Goal: Transaction & Acquisition: Purchase product/service

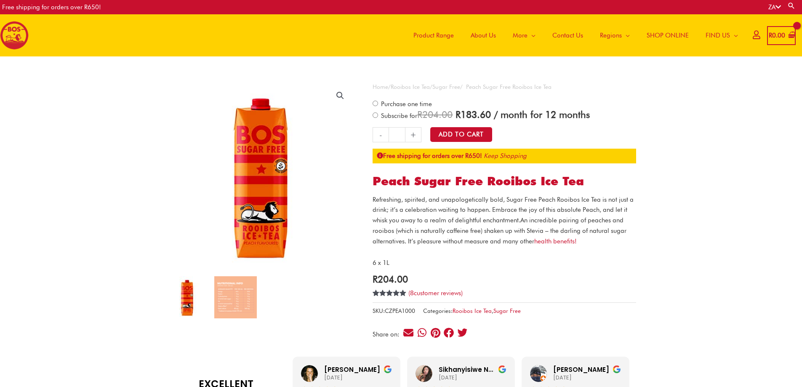
click at [381, 200] on span "Refreshing, spirited, and unapologetically bold, Sugar Free Peach Rooibos Ice T…" at bounding box center [503, 210] width 261 height 29
click at [381, 199] on span "Refreshing, spirited, and unapologetically bold, Sugar Free Peach Rooibos Ice T…" at bounding box center [503, 210] width 261 height 29
drag, startPoint x: 381, startPoint y: 199, endPoint x: 520, endPoint y: 219, distance: 140.9
click at [520, 219] on span "Refreshing, spirited, and unapologetically bold, Sugar Free Peach Rooibos Ice T…" at bounding box center [503, 210] width 261 height 29
copy span "Refreshing, spirited, and unapologetically bold, Sugar Free Peach Rooibos Ice T…"
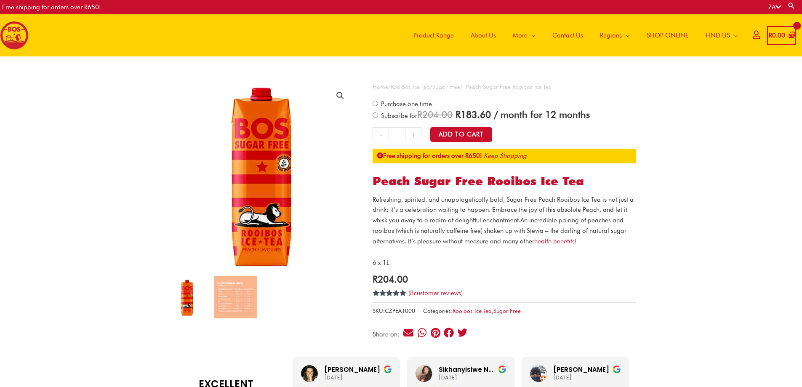
drag, startPoint x: 256, startPoint y: 187, endPoint x: 296, endPoint y: 151, distance: 54.3
click at [257, 187] on img at bounding box center [260, 174] width 211 height 211
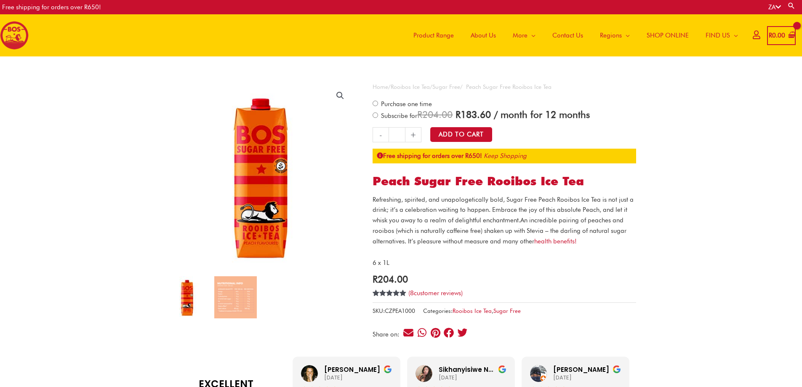
click at [338, 93] on link "🔍" at bounding box center [340, 95] width 15 height 15
drag, startPoint x: 376, startPoint y: 174, endPoint x: 269, endPoint y: 192, distance: 109.0
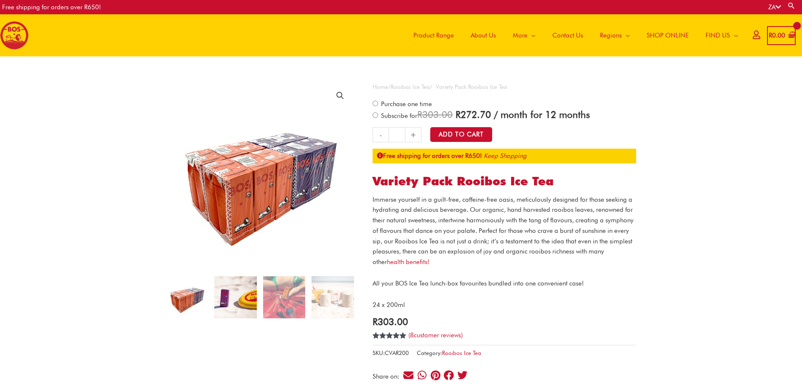
click at [226, 300] on img at bounding box center [235, 297] width 42 height 42
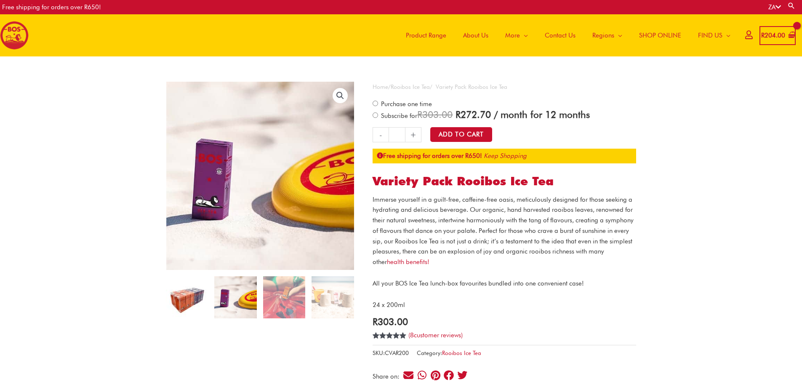
click at [175, 302] on img at bounding box center [187, 297] width 42 height 42
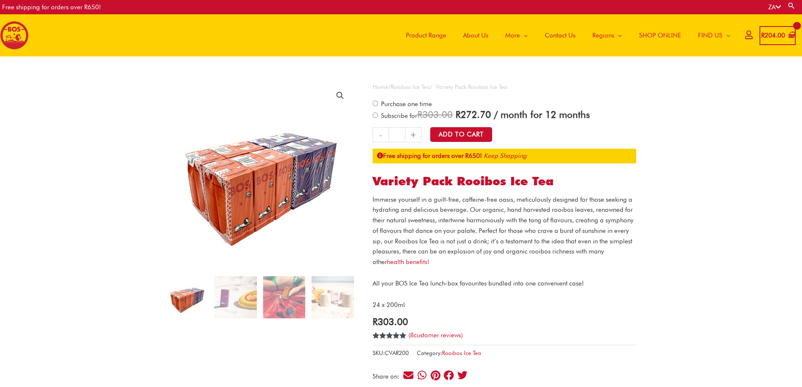
click at [387, 201] on p "Immerse yourself in a guilt-free, caffeine-free oasis, meticulously designed fo…" at bounding box center [505, 231] width 264 height 73
drag, startPoint x: 387, startPoint y: 201, endPoint x: 466, endPoint y: 208, distance: 79.5
click at [466, 208] on p "Immerse yourself in a guilt-free, caffeine-free oasis, meticulously designed fo…" at bounding box center [505, 231] width 264 height 73
copy p "Immerse yourself in a guilt-free, caffeine-free oasis, meticulously designed fo…"
click at [486, 231] on p "Immerse yourself in a guilt-free, caffeine-free oasis, meticulously designed fo…" at bounding box center [505, 231] width 264 height 73
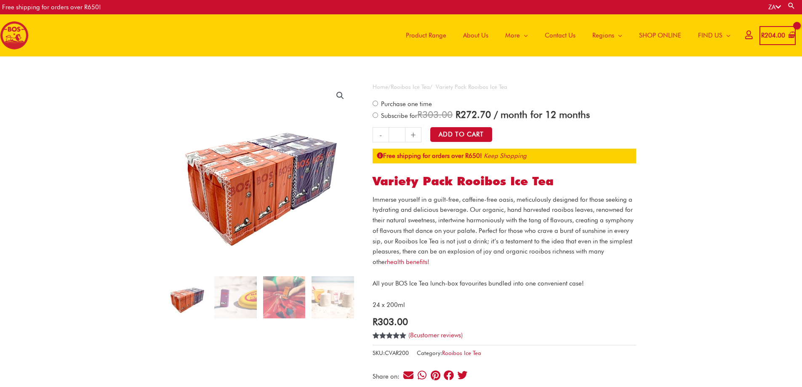
drag, startPoint x: 486, startPoint y: 231, endPoint x: 395, endPoint y: 249, distance: 92.8
click at [395, 249] on p "Immerse yourself in a guilt-free, caffeine-free oasis, meticulously designed fo…" at bounding box center [505, 231] width 264 height 73
copy p "Perfect for those who crave a burst of sunshine in every sip, our Rooibos Ice T…"
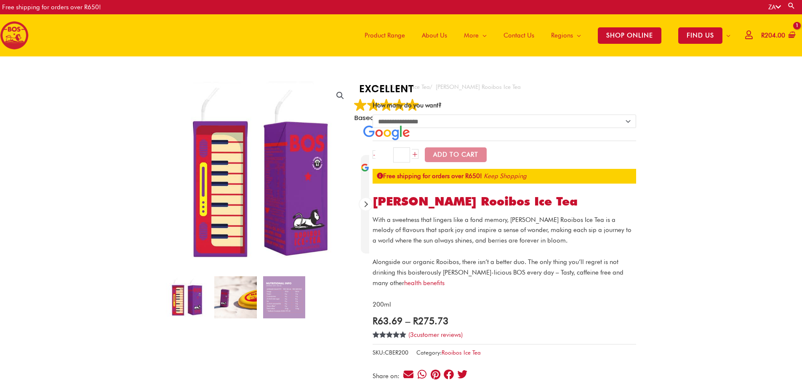
click at [232, 294] on img at bounding box center [235, 297] width 42 height 42
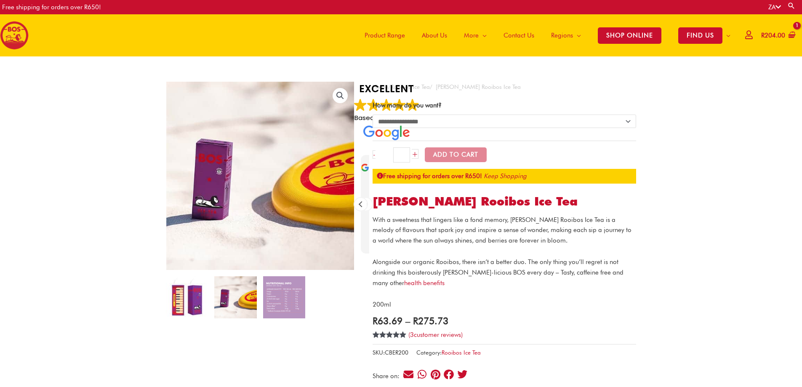
click at [189, 299] on img at bounding box center [187, 297] width 42 height 42
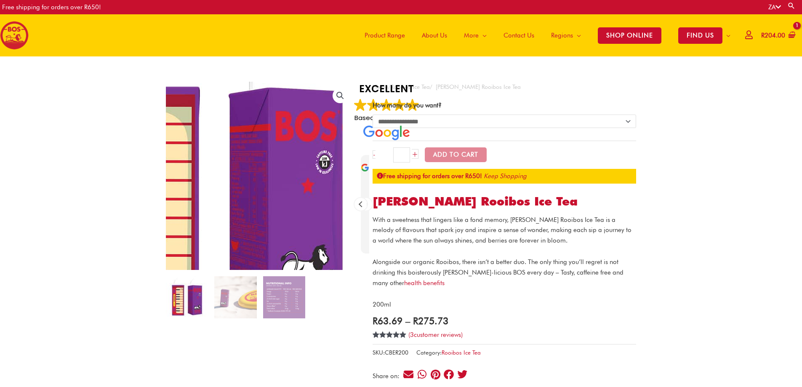
click at [308, 165] on img at bounding box center [221, 184] width 337 height 337
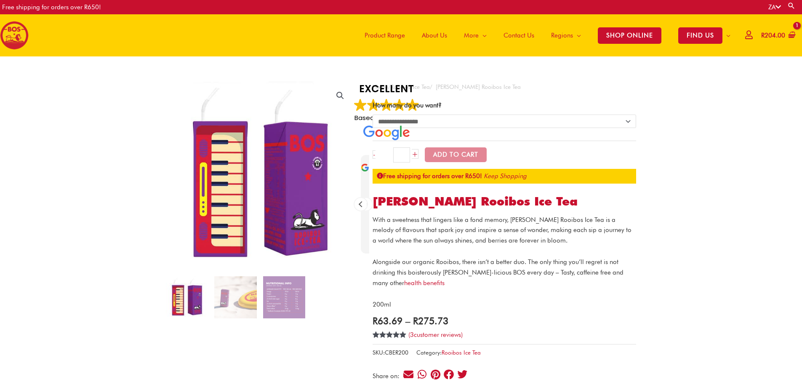
click at [343, 91] on link "🔍" at bounding box center [340, 95] width 15 height 15
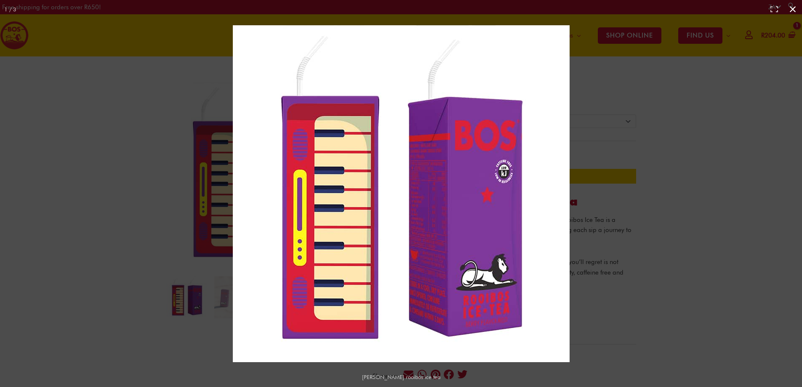
click at [637, 333] on div "Full screen image" at bounding box center [619, 211] width 772 height 373
